Goal: Information Seeking & Learning: Learn about a topic

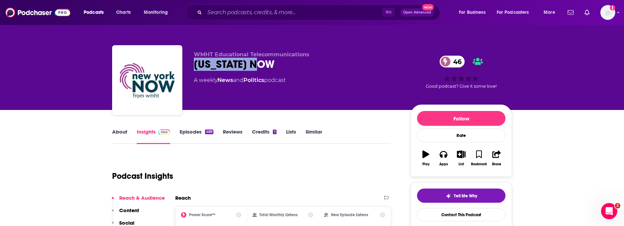
drag, startPoint x: 286, startPoint y: 70, endPoint x: 184, endPoint y: 70, distance: 101.4
click at [184, 70] on div "WMHT Educational Telecommunications New York NOW 46 A weekly News and Politics …" at bounding box center [312, 81] width 400 height 73
copy h2 "New York NOW"
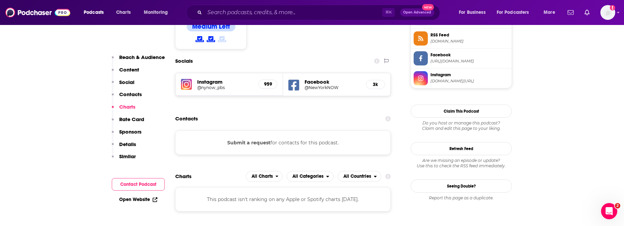
scroll to position [571, 0]
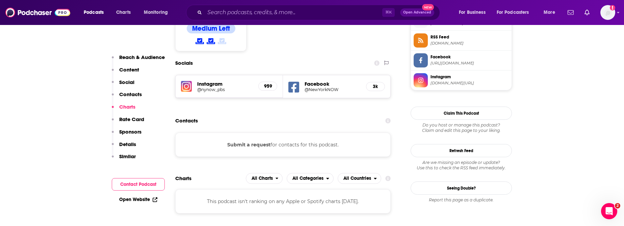
click at [444, 82] on span "instagram.com/nynow_pbs" at bounding box center [470, 83] width 78 height 5
click at [125, 155] on p "Similar" at bounding box center [127, 156] width 17 height 6
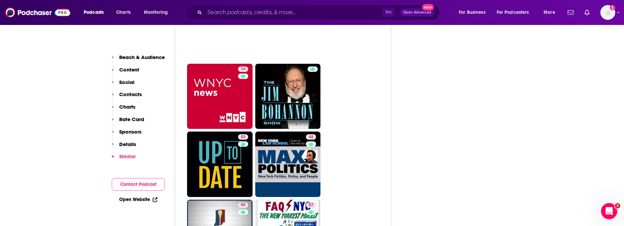
scroll to position [1884, 0]
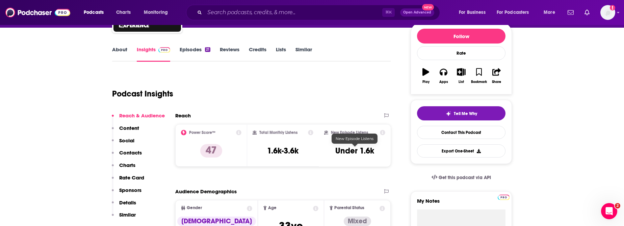
scroll to position [84, 0]
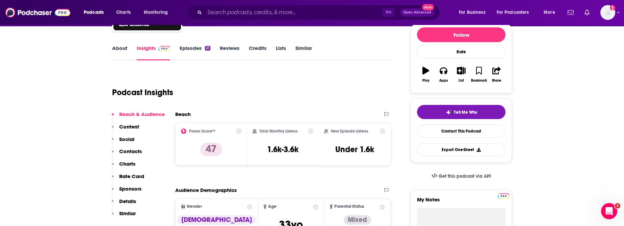
click at [117, 49] on link "About" at bounding box center [119, 53] width 15 height 16
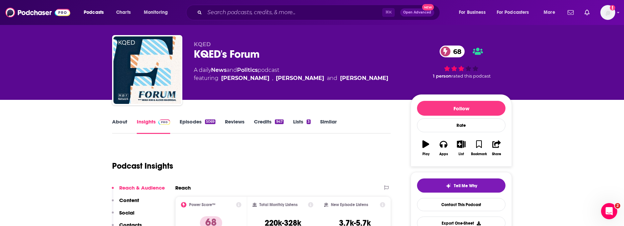
scroll to position [12, 0]
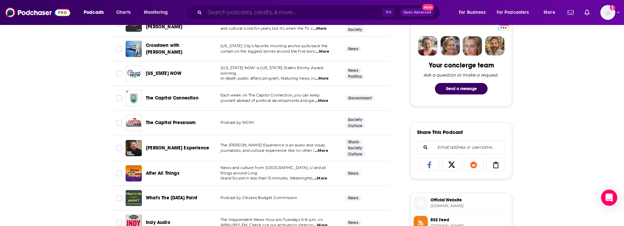
scroll to position [326, 0]
click at [239, 14] on input "Search podcasts, credits, & more..." at bounding box center [294, 12] width 178 height 11
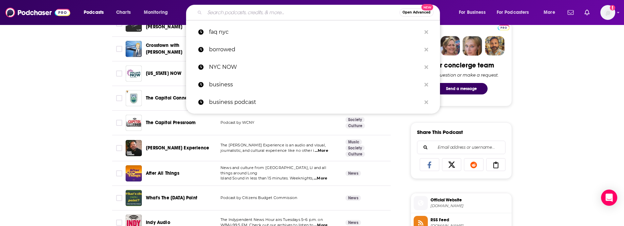
paste input "City & State NY Podcasts"
type input "City & State NY Podcasts"
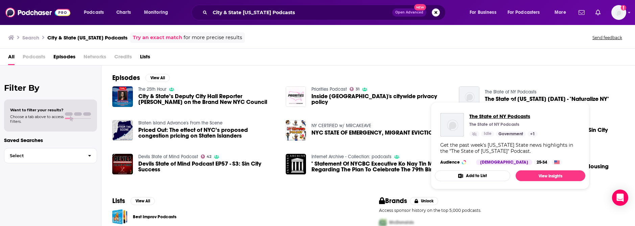
click at [507, 115] on span "The State of NY Podcasts" at bounding box center [503, 116] width 68 height 6
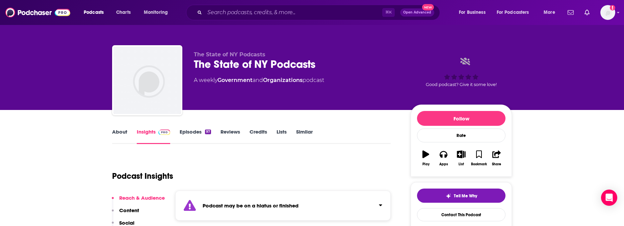
click at [303, 131] on link "Similar" at bounding box center [304, 137] width 17 height 16
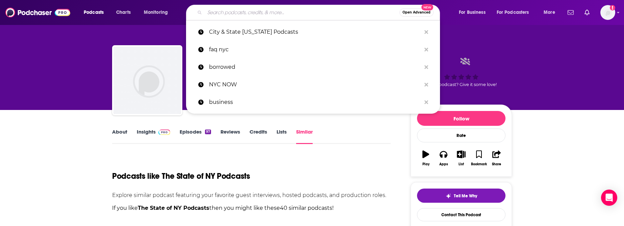
click at [205, 17] on input "Search podcasts, credits, & more..." at bounding box center [302, 12] width 195 height 11
paste input "1010 WINS ALL LOCAL"
type input "1010 WINS ALL LOCAL"
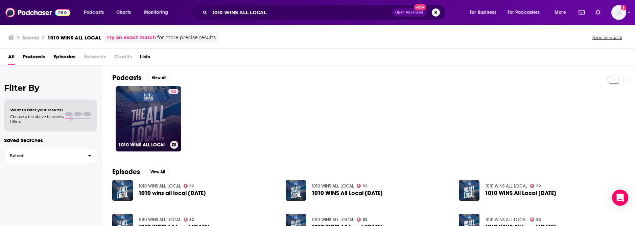
click at [150, 125] on link "52 1010 WINS ALL LOCAL" at bounding box center [149, 119] width 66 height 66
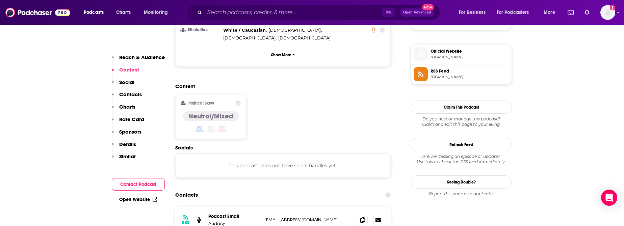
scroll to position [478, 0]
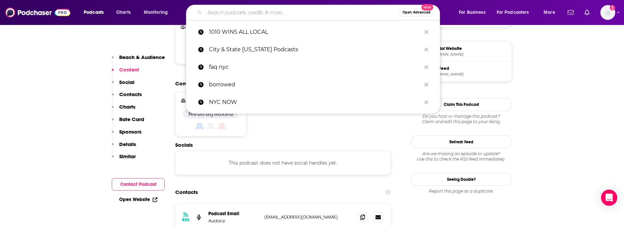
click at [255, 13] on input "Search podcasts, credits, & more..." at bounding box center [302, 12] width 195 height 11
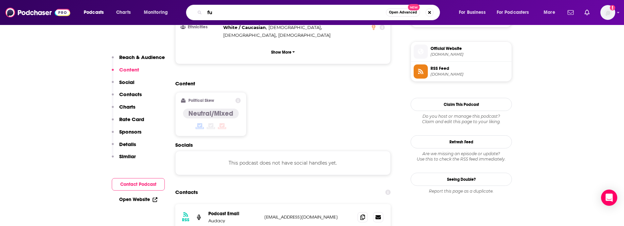
type input "f"
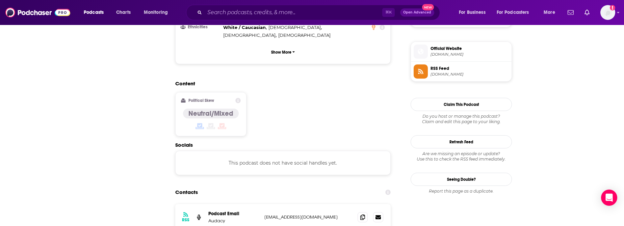
scroll to position [0, 0]
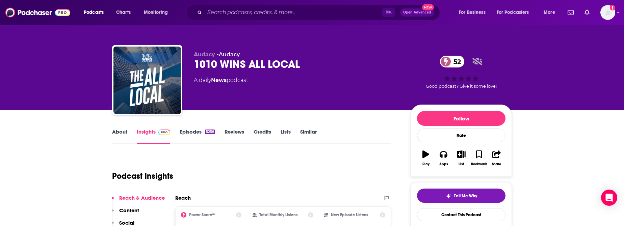
drag, startPoint x: 322, startPoint y: 68, endPoint x: 318, endPoint y: 68, distance: 4.7
click at [318, 68] on div "1010 WINS ALL LOCAL 52" at bounding box center [297, 64] width 206 height 13
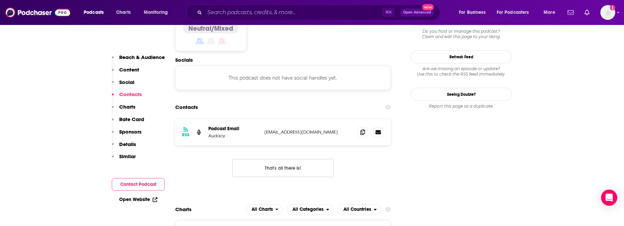
scroll to position [617, 0]
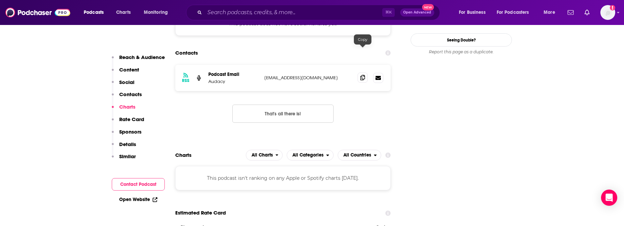
click at [361, 75] on icon at bounding box center [363, 77] width 5 height 5
click at [256, 8] on input "Search podcasts, credits, & more..." at bounding box center [294, 12] width 178 height 11
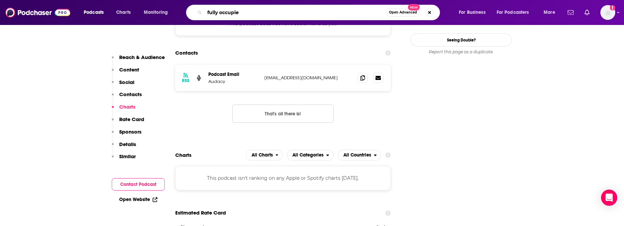
type input "fully occupied"
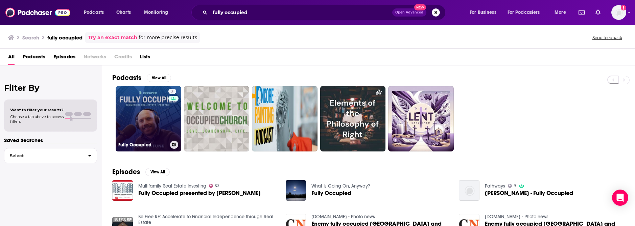
click at [147, 127] on link "7 Fully Occupied" at bounding box center [149, 119] width 66 height 66
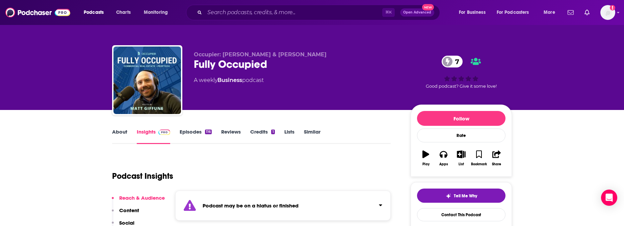
drag, startPoint x: 241, startPoint y: 4, endPoint x: 243, endPoint y: 11, distance: 7.3
click at [242, 5] on div "⌘ K Open Advanced New" at bounding box center [313, 13] width 254 height 16
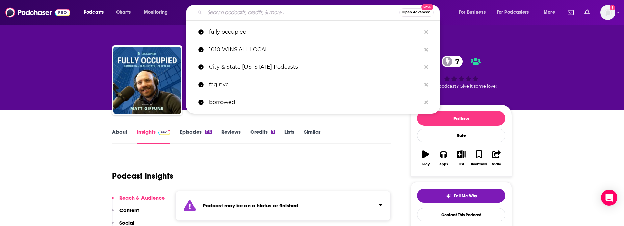
click at [243, 12] on input "Search podcasts, credits, & more..." at bounding box center [302, 12] width 195 height 11
paste input "Talking New York Real Estate with Vince Rocco"
type input "Talking New York Real Estate with Vince Rocco"
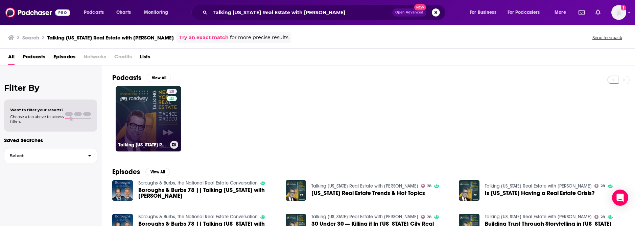
click at [128, 124] on link "28 Talking New York Real Estate with Vince Rocco" at bounding box center [149, 119] width 66 height 66
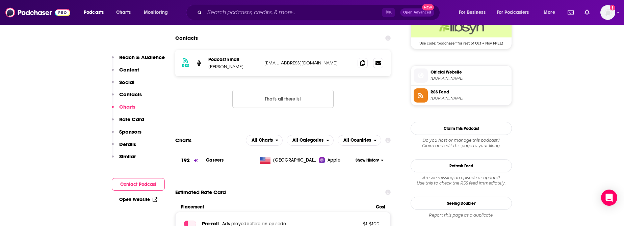
scroll to position [515, 0]
click at [362, 65] on icon at bounding box center [363, 63] width 5 height 5
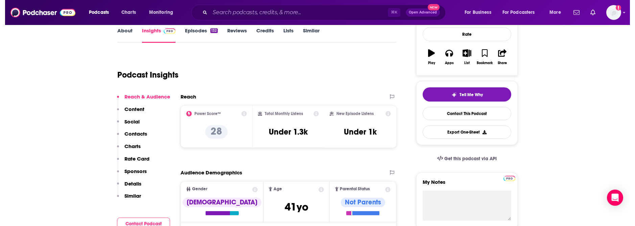
scroll to position [0, 0]
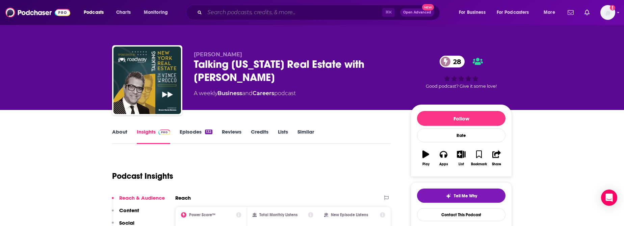
click at [255, 13] on input "Search podcasts, credits, & more..." at bounding box center [294, 12] width 178 height 11
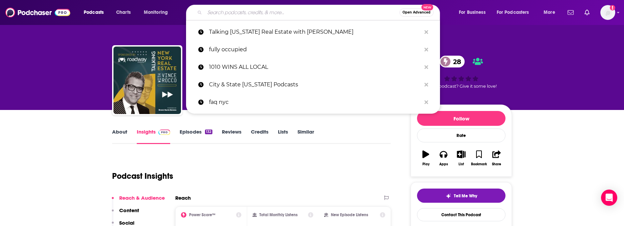
paste input "Real Estate News: Real Estate Investing Podcast"
type input "Real Estate News: Real Estate Investing Podcast"
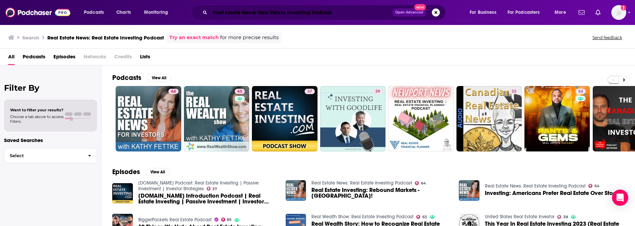
click at [272, 15] on input "Real Estate News: Real Estate Investing Podcast" at bounding box center [301, 12] width 182 height 11
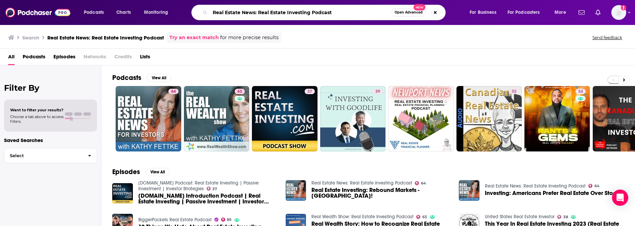
click at [272, 15] on input "Real Estate News: Real Estate Investing Podcast" at bounding box center [300, 12] width 181 height 11
paste input "Technology"
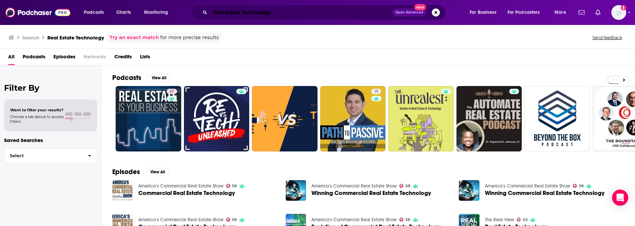
click at [252, 12] on input "Real Estate Technology" at bounding box center [301, 12] width 182 height 11
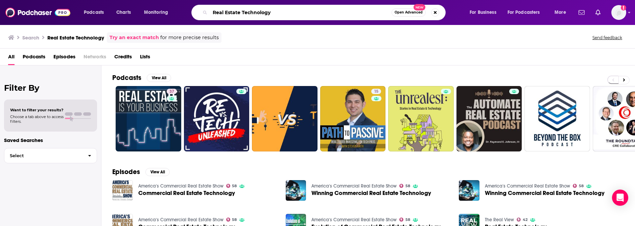
click at [252, 12] on input "Real Estate Technology" at bounding box center [300, 12] width 181 height 11
paste input "Commercial"
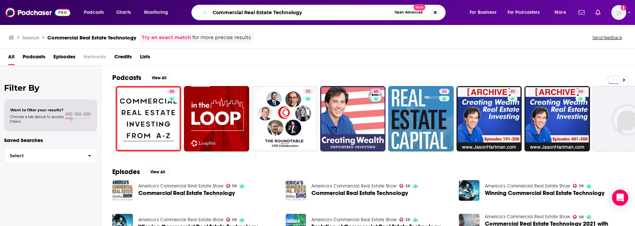
drag, startPoint x: 281, startPoint y: 13, endPoint x: 202, endPoint y: 12, distance: 78.4
click at [202, 12] on div "Commercial Real Estate Technology Open Advanced New" at bounding box center [318, 13] width 254 height 16
paste input "The Small Tech Podcast"
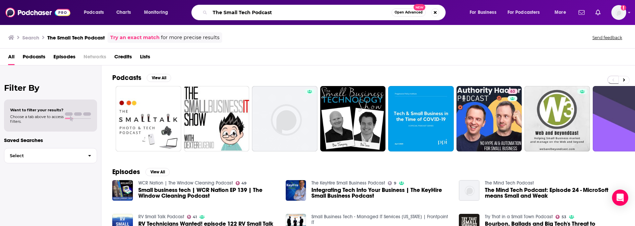
drag, startPoint x: 254, startPoint y: 14, endPoint x: 196, endPoint y: 7, distance: 58.5
click at [196, 7] on div "The Small Tech Podcast Open Advanced New" at bounding box center [318, 13] width 254 height 16
paste input "EY Sustainability Matters p"
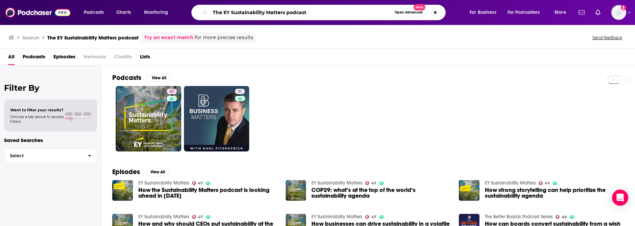
drag, startPoint x: 296, startPoint y: 15, endPoint x: 203, endPoint y: 11, distance: 93.7
click at [203, 13] on div "The EY Sustainability Matters podcast Open Advanced New" at bounding box center [318, 13] width 254 height 16
paste input "Impact Repor"
type input "The Impact Report"
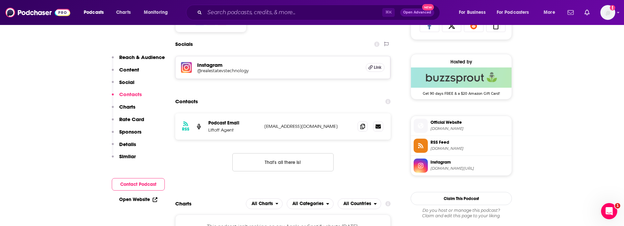
scroll to position [167, 0]
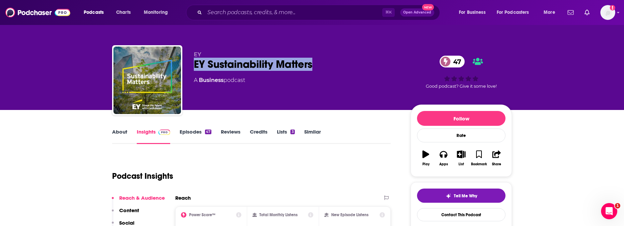
drag, startPoint x: 330, startPoint y: 66, endPoint x: 193, endPoint y: 60, distance: 137.3
click at [193, 60] on div "EY EY Sustainability Matters 47 A Business podcast 47 Good podcast? Give it som…" at bounding box center [312, 81] width 400 height 73
copy h2 "EY Sustainability Matters"
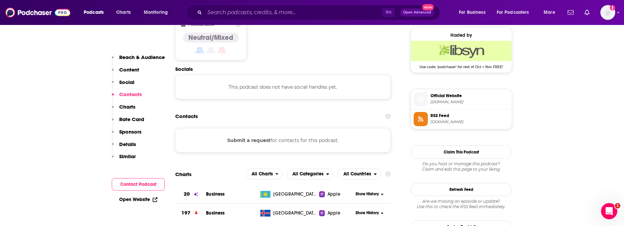
scroll to position [549, 0]
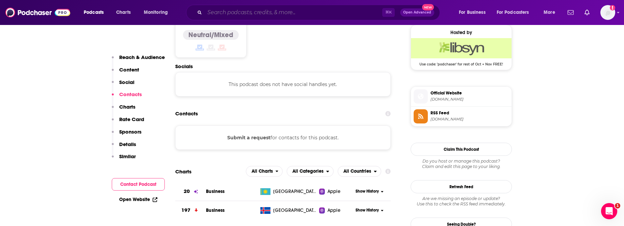
click at [243, 14] on input "Search podcasts, credits, & more..." at bounding box center [294, 12] width 178 height 11
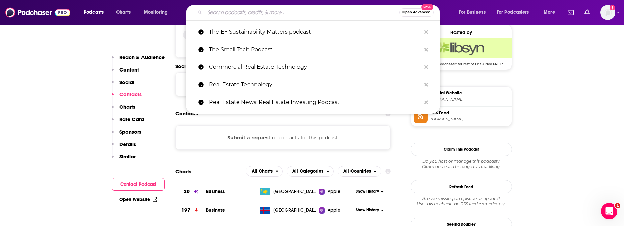
paste input "The Sustainability Agenda"
type input "The Sustainability Agenda"
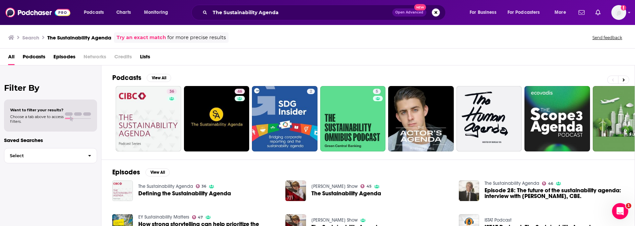
click at [239, 39] on div "Search The Sustainability Agenda Try an exact match for more precise results Se…" at bounding box center [316, 37] width 616 height 10
click at [243, 22] on div "Podcasts Charts Monitoring The Sustainability Agenda Open Advanced New For Busi…" at bounding box center [317, 12] width 635 height 25
click at [241, 14] on input "The Sustainability Agenda" at bounding box center [301, 12] width 182 height 11
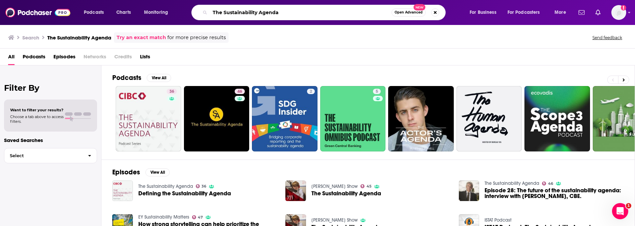
click at [241, 14] on input "The Sustainability Agenda" at bounding box center [300, 12] width 181 height 11
paste input "ESG Insider: A podcast from S&P Global"
type input "ESG Insider: A podcast from S&P Global"
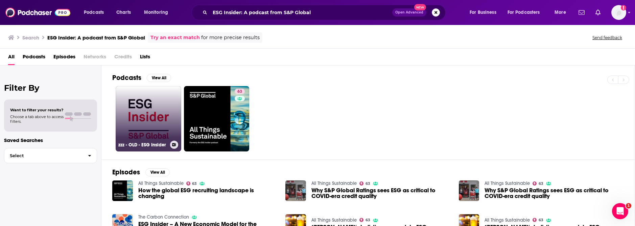
click at [139, 112] on link "zzz - OLD - ESG Insider" at bounding box center [149, 119] width 66 height 66
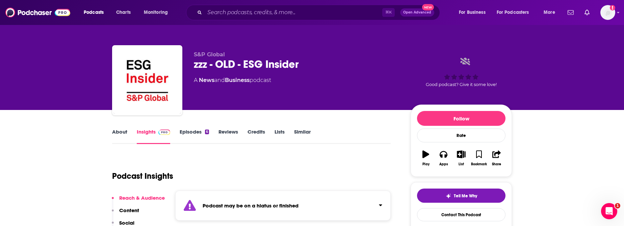
scroll to position [17, 0]
